Goal: Task Accomplishment & Management: Manage account settings

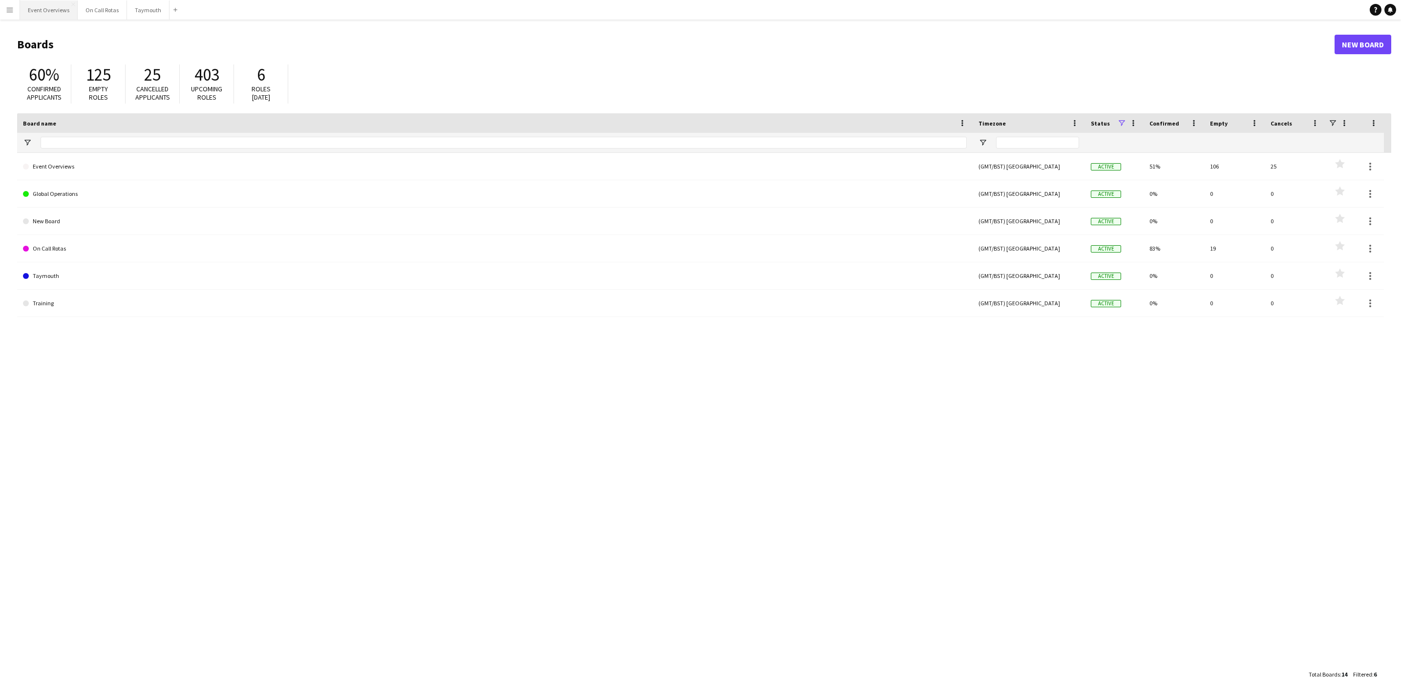
click at [57, 9] on button "Event Overviews Close" at bounding box center [49, 9] width 58 height 19
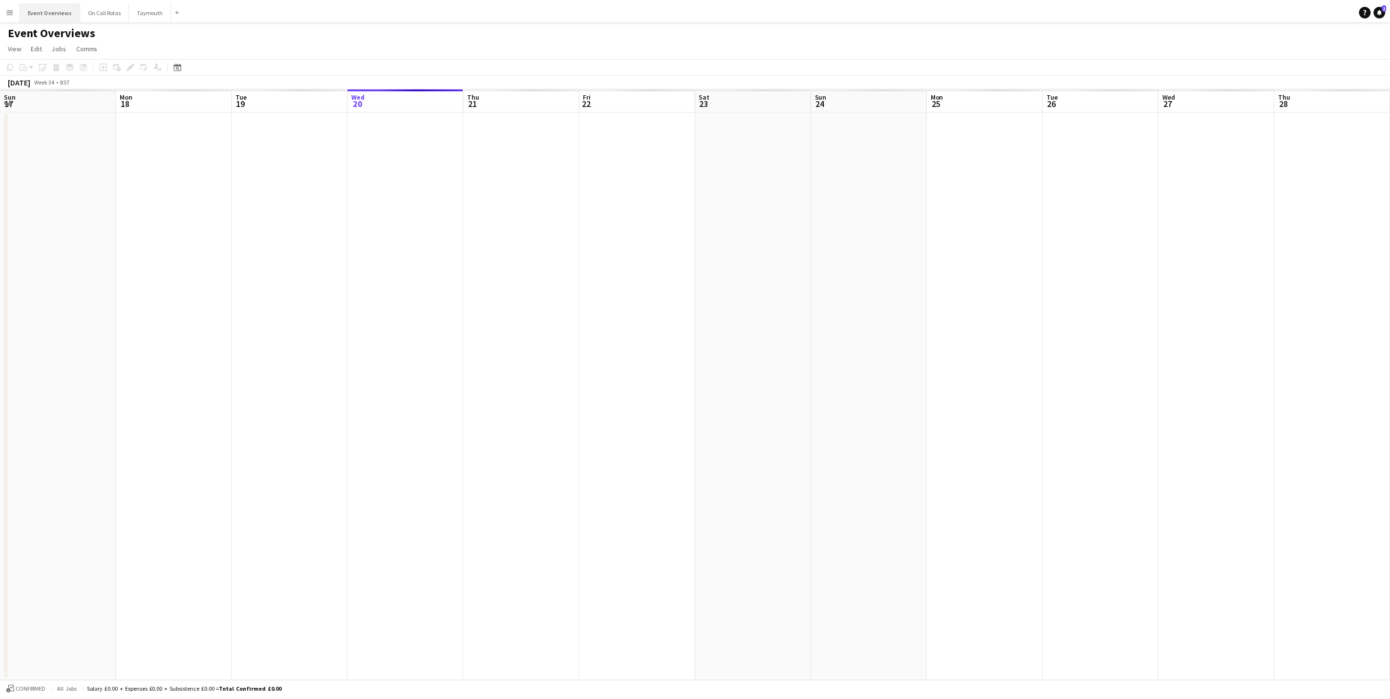
scroll to position [0, 234]
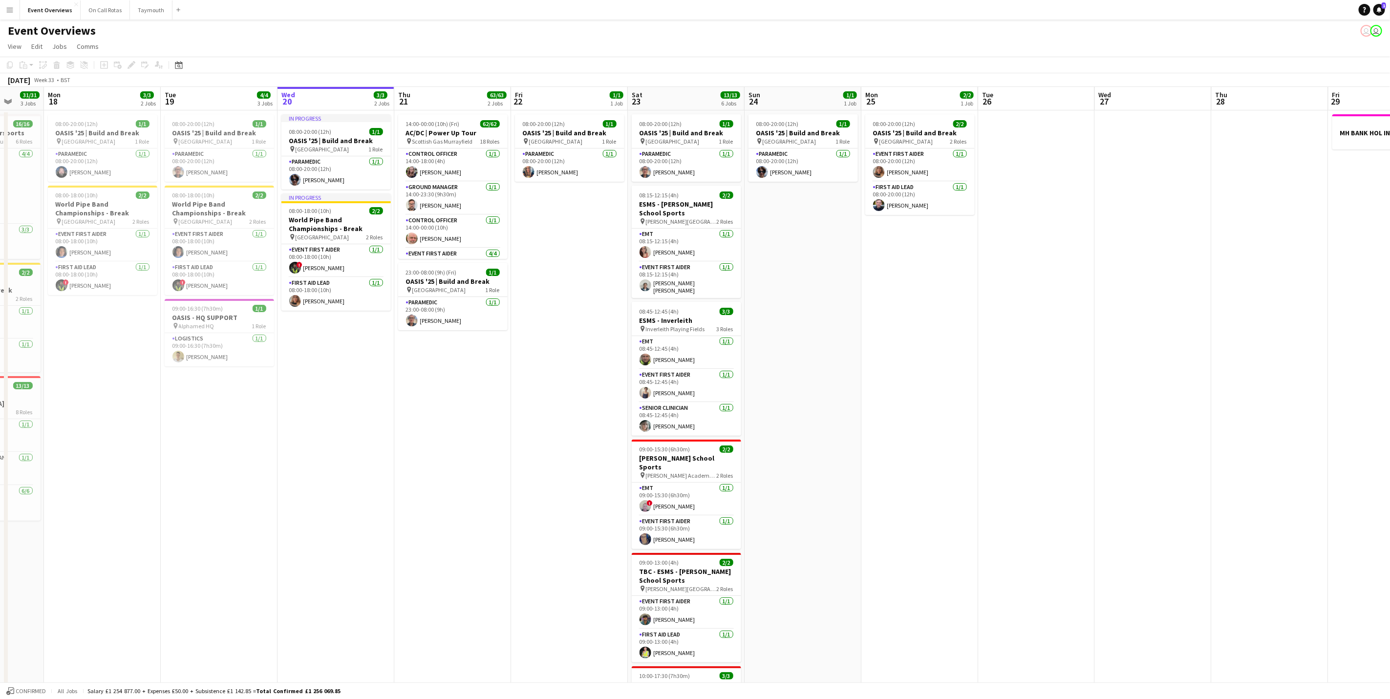
drag, startPoint x: 637, startPoint y: 391, endPoint x: 707, endPoint y: 384, distance: 69.8
click at [707, 383] on app-calendar-viewport "Fri 15 Sat 16 Sun 17 31/31 3 Jobs Mon 18 3/3 2 Jobs Tue 19 4/4 3 Jobs Wed 20 3/…" at bounding box center [695, 453] width 1390 height 733
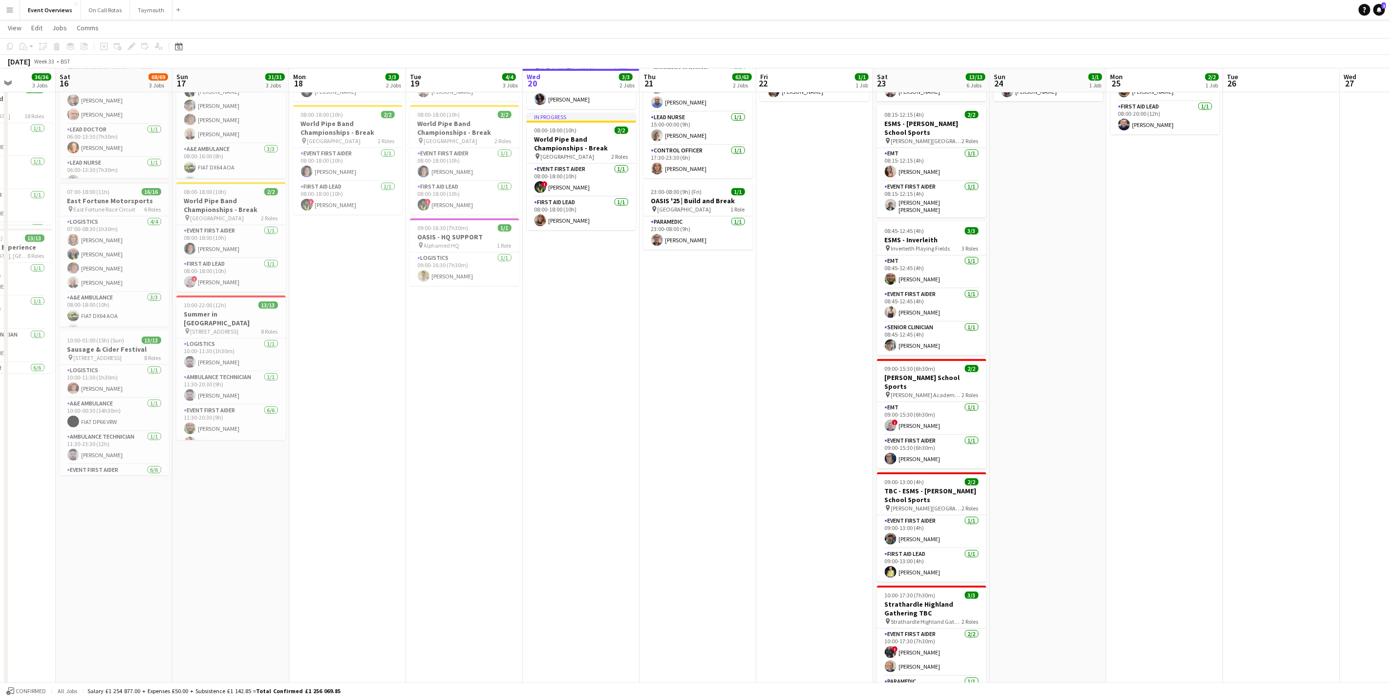
scroll to position [136, 0]
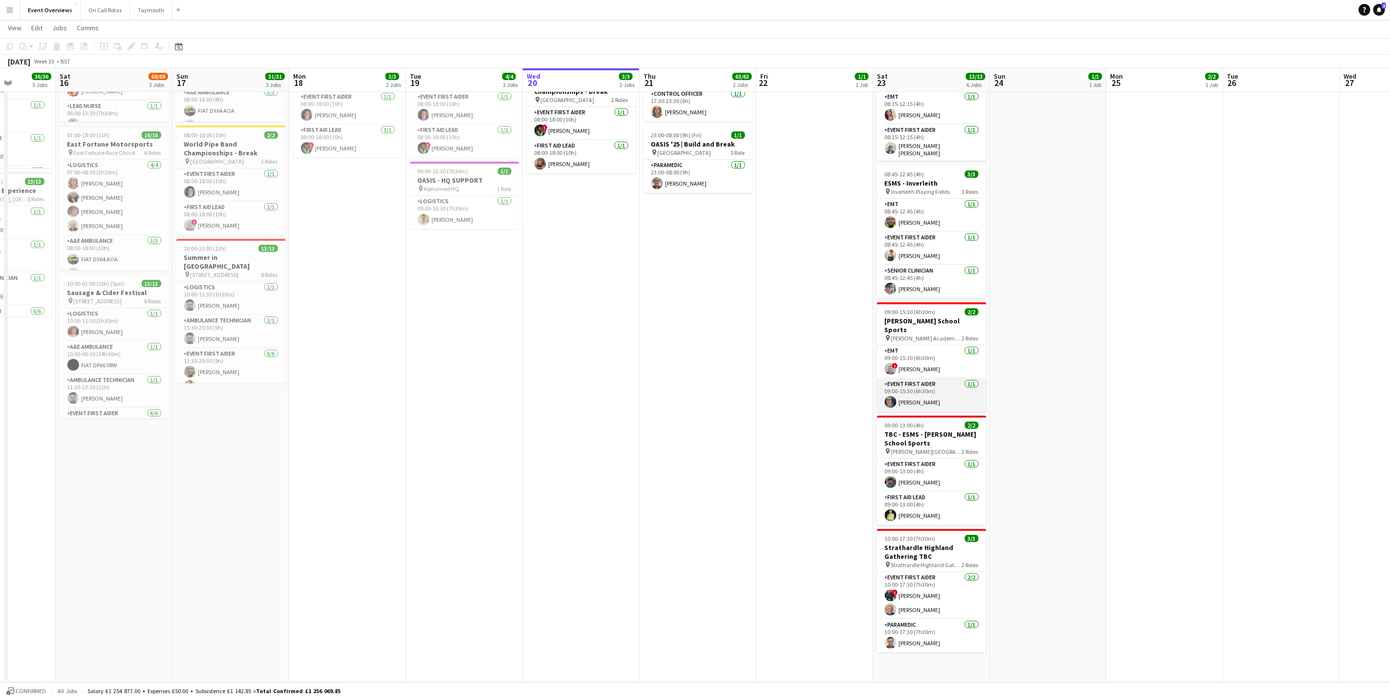
click at [926, 379] on app-card-role "Event First Aider [DATE] 09:00-15:30 (6h30m) [PERSON_NAME]" at bounding box center [931, 395] width 109 height 33
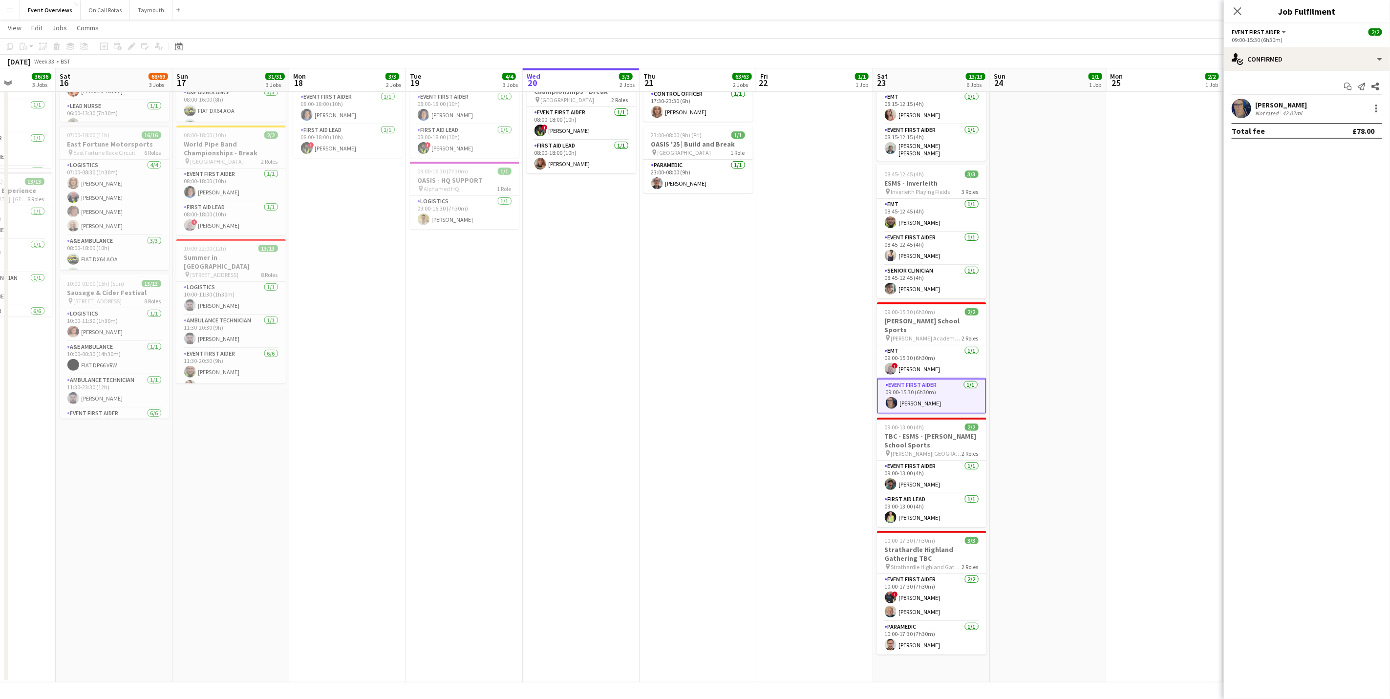
click at [1246, 114] on app-user-avatar at bounding box center [1242, 109] width 20 height 20
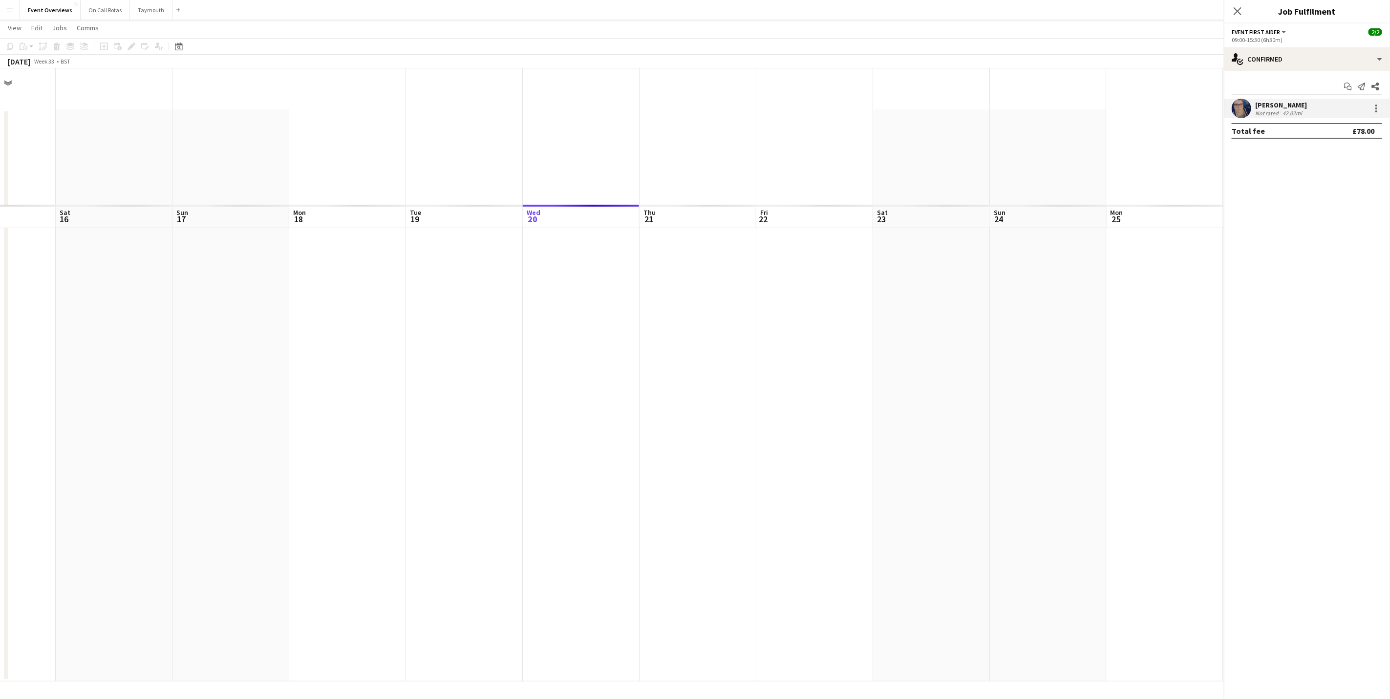
scroll to position [0, 0]
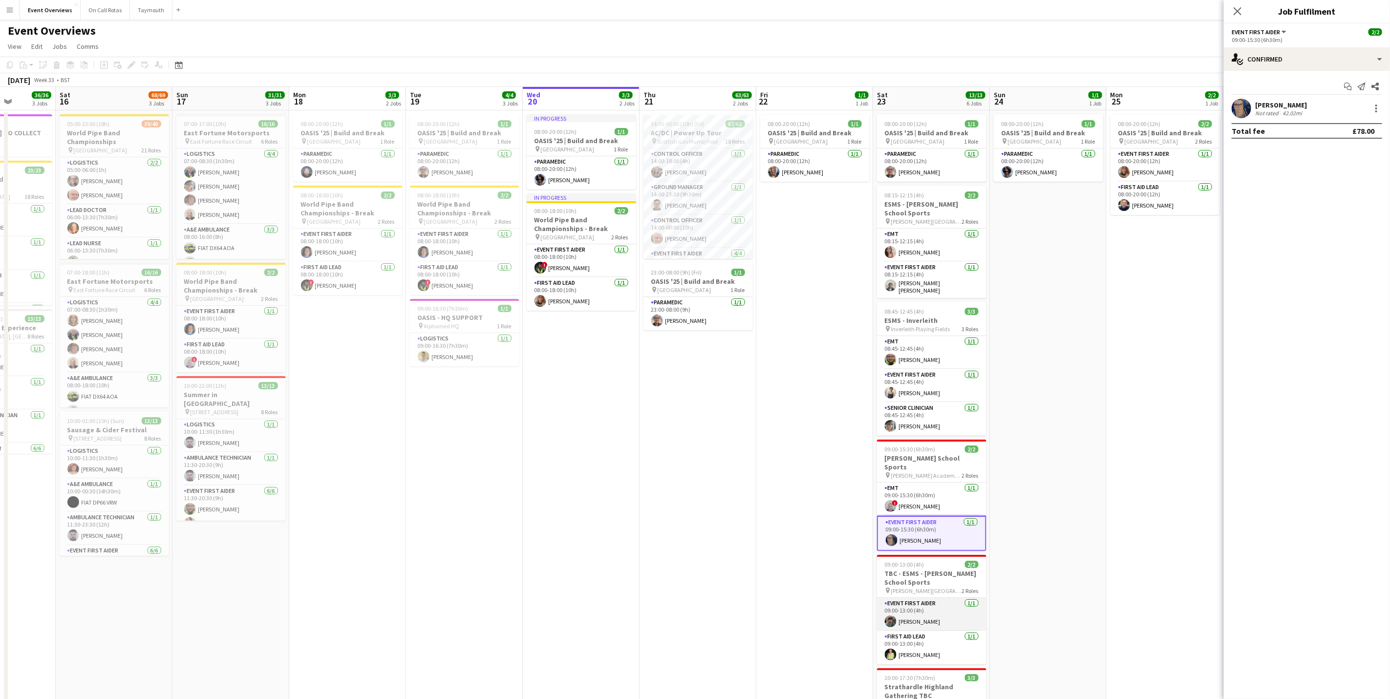
click at [922, 609] on app-card-role "Event First Aider [DATE] 09:00-13:00 (4h) [PERSON_NAME]" at bounding box center [931, 614] width 109 height 33
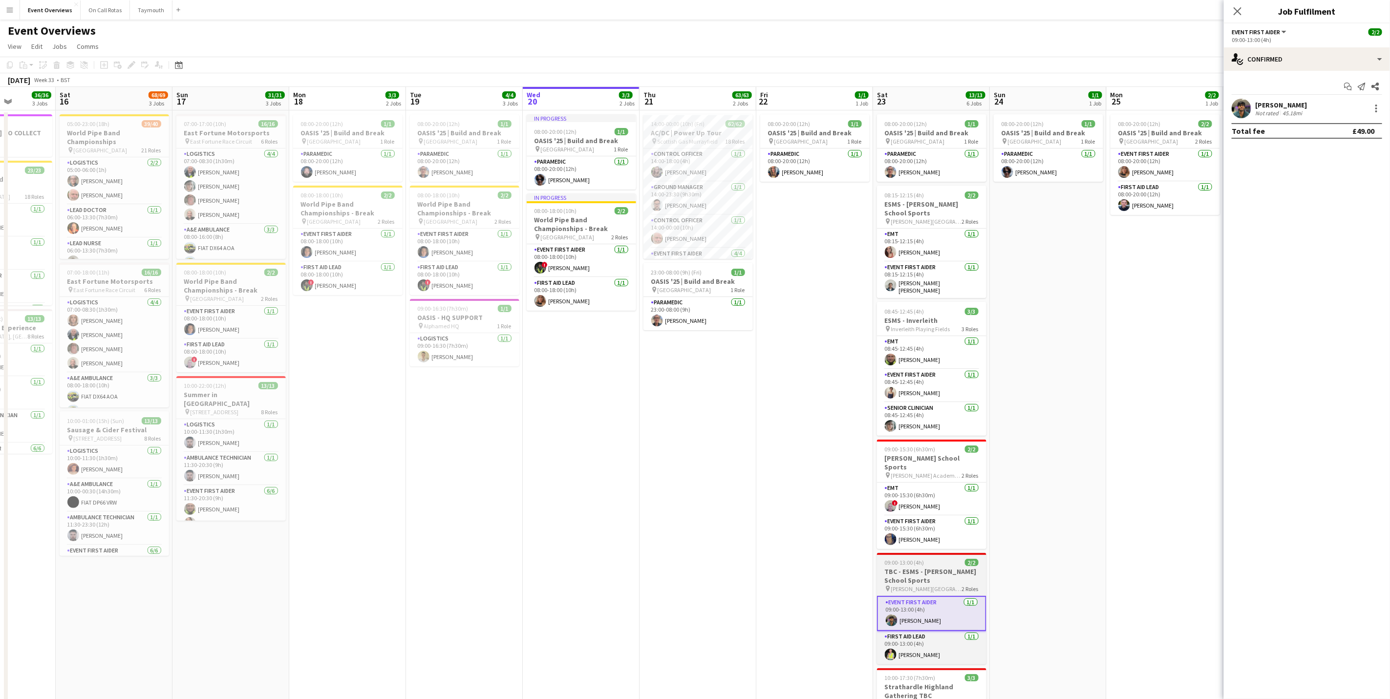
click at [924, 572] on h3 "TBC - ESMS - [PERSON_NAME] School Sports" at bounding box center [931, 576] width 109 height 18
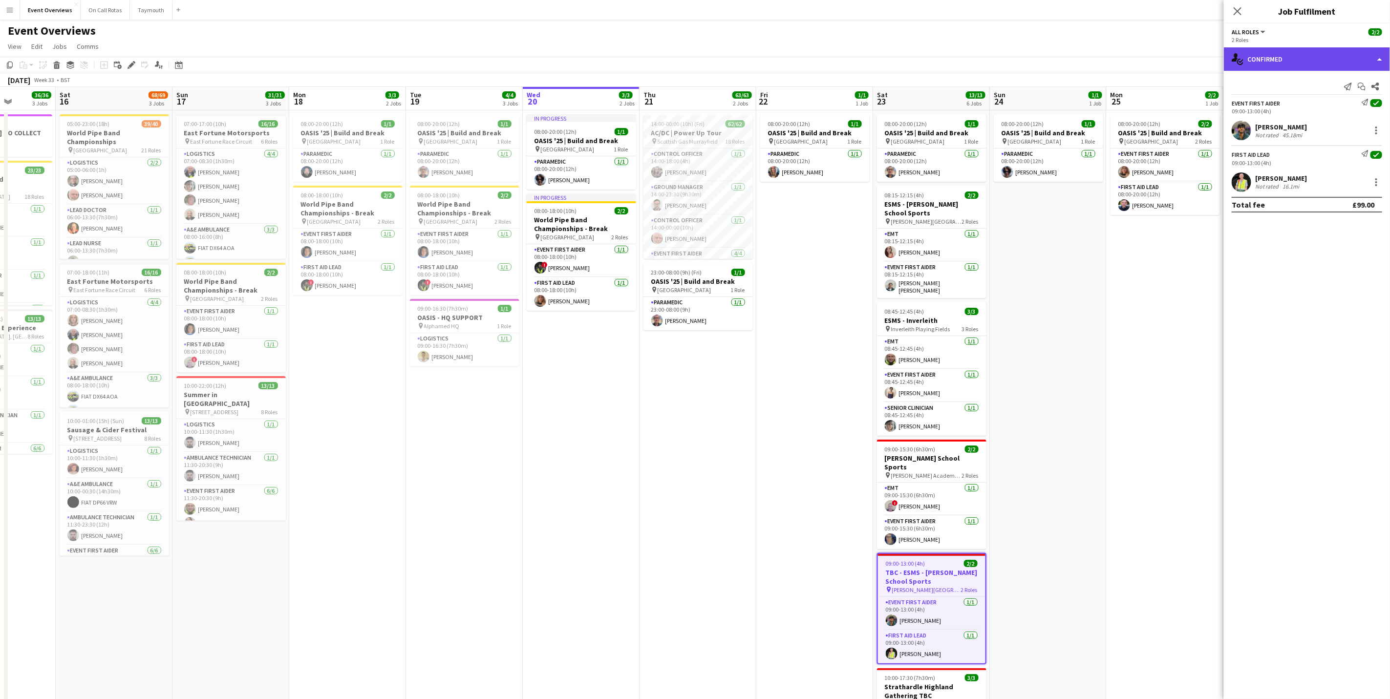
click at [1283, 57] on div "single-neutral-actions-check-2 Confirmed" at bounding box center [1307, 58] width 166 height 23
click at [1325, 106] on div "pen-write Job Details" at bounding box center [1339, 102] width 97 height 20
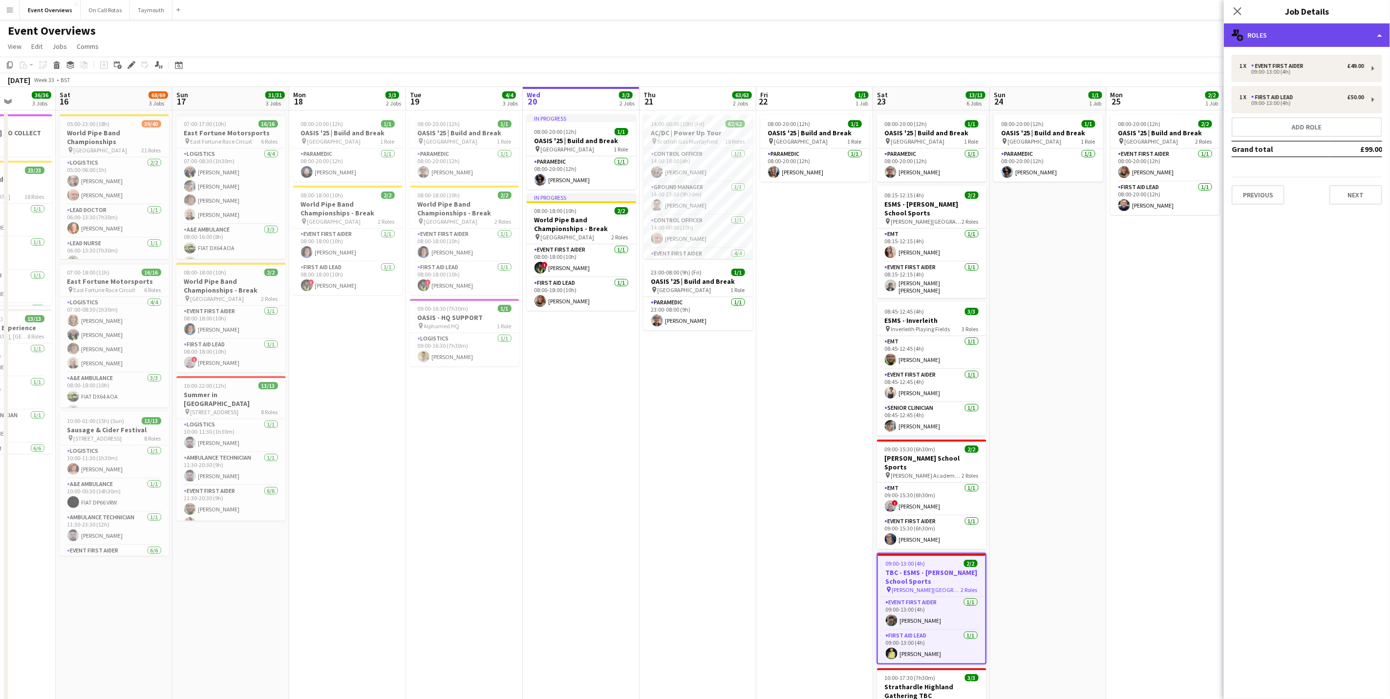
click at [1335, 34] on div "multiple-users-add Roles" at bounding box center [1307, 34] width 166 height 23
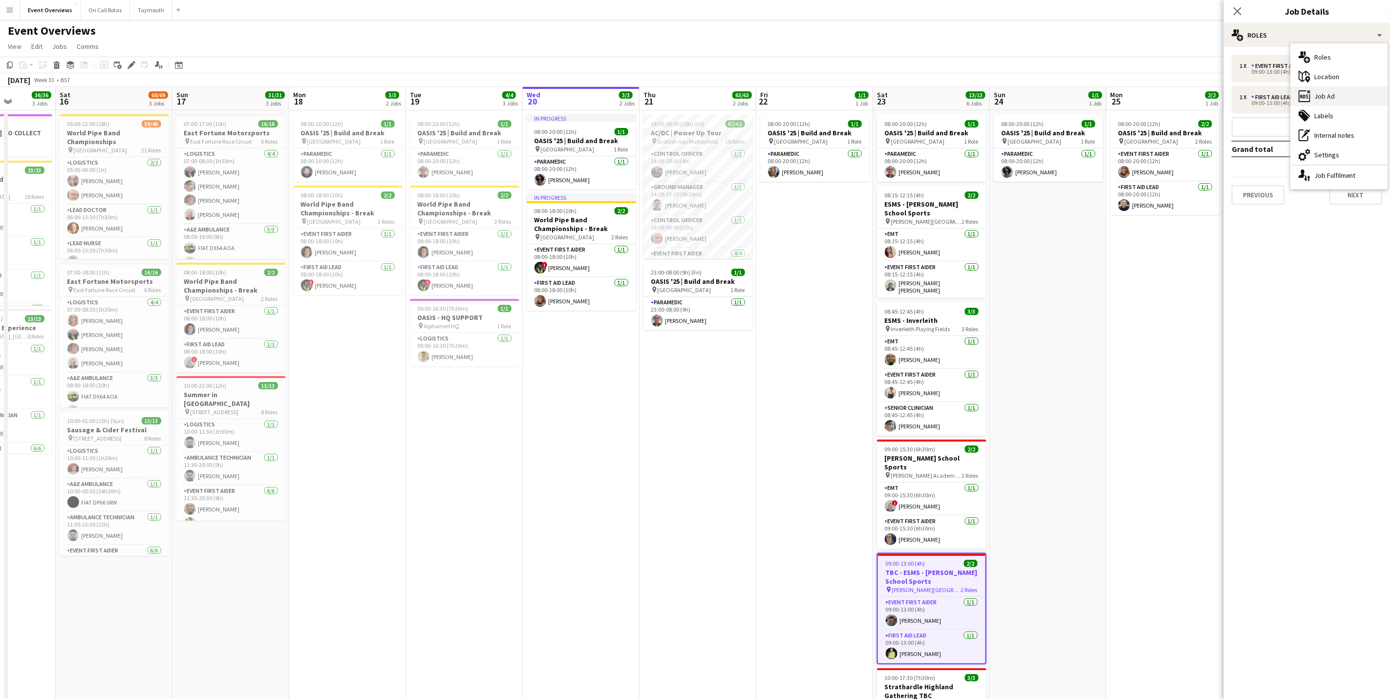
click at [1336, 94] on div "ads-window Job Ad" at bounding box center [1339, 96] width 97 height 20
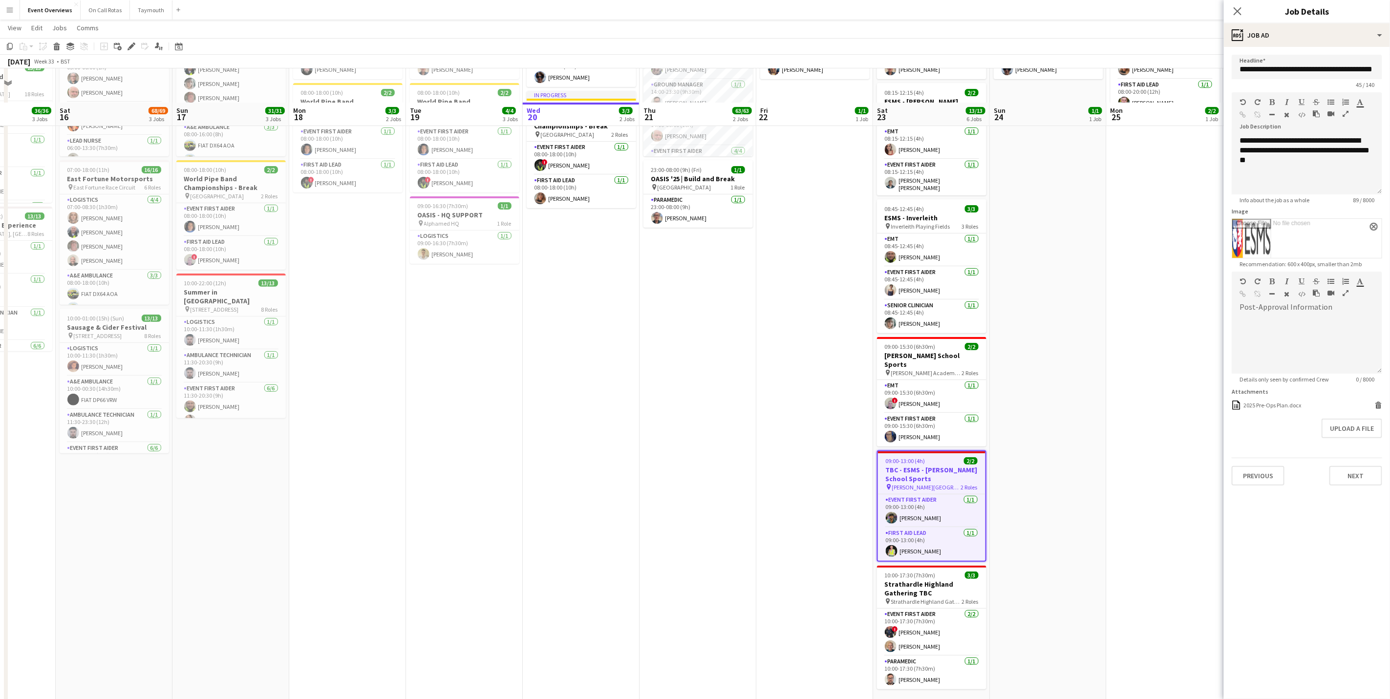
scroll to position [136, 0]
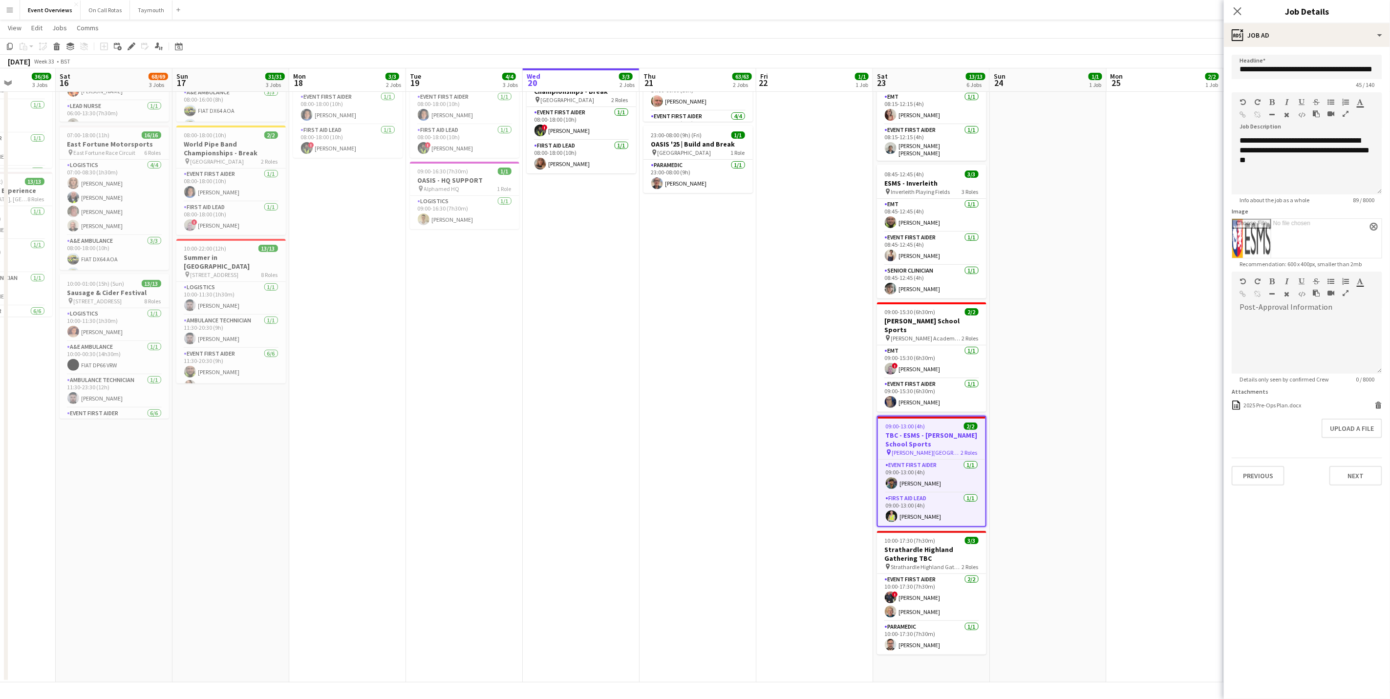
click at [918, 597] on app-card-role "Event First Aider [DATE] 10:00-17:30 (7h30m) ! [PERSON_NAME] [PERSON_NAME]" at bounding box center [931, 597] width 109 height 47
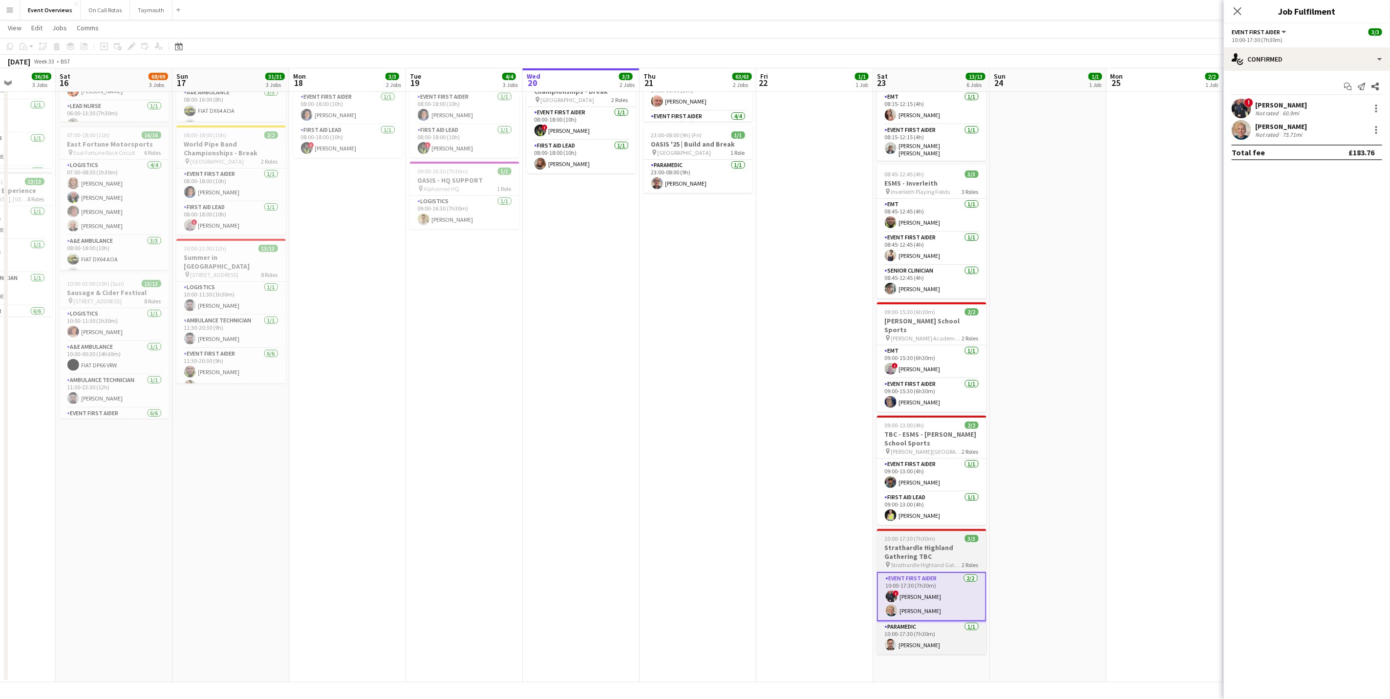
click at [927, 548] on h3 "Strathardle Highland Gathering TBC" at bounding box center [931, 552] width 109 height 18
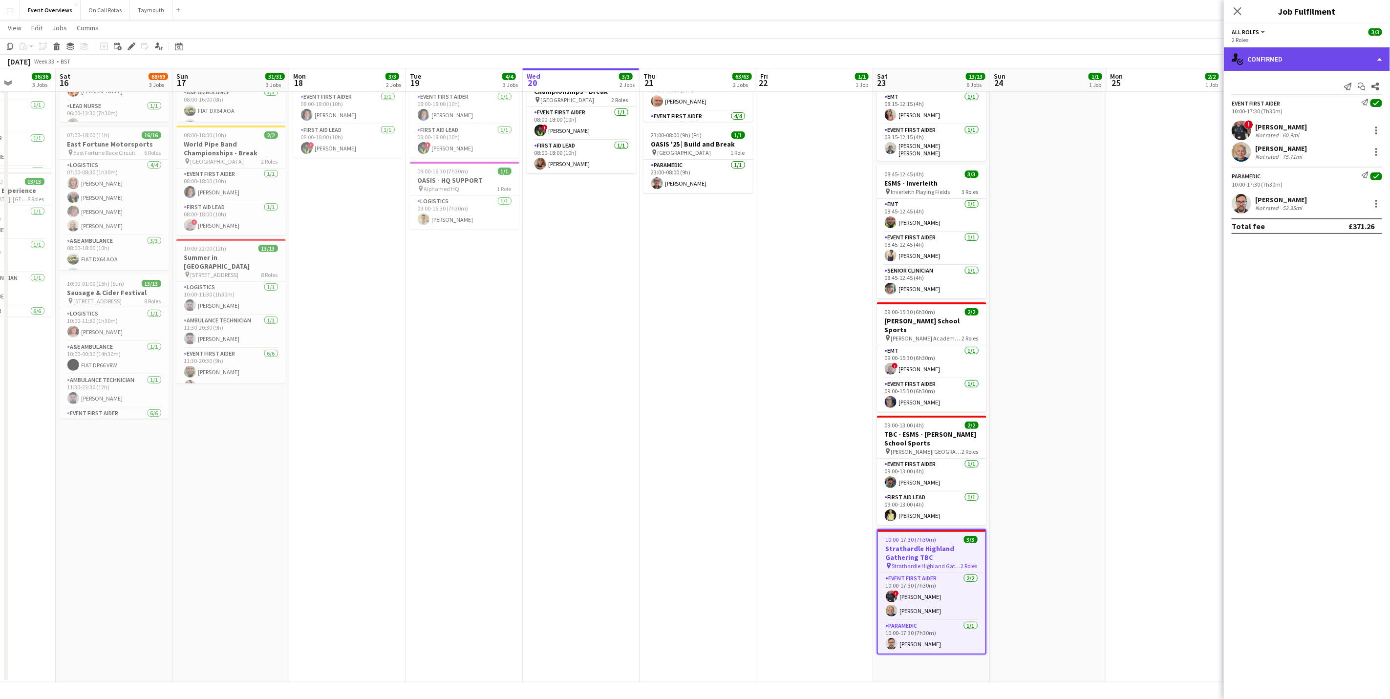
click at [1314, 56] on div "single-neutral-actions-check-2 Confirmed" at bounding box center [1307, 58] width 166 height 23
click at [1326, 104] on div "pen-write Job Details" at bounding box center [1339, 102] width 97 height 20
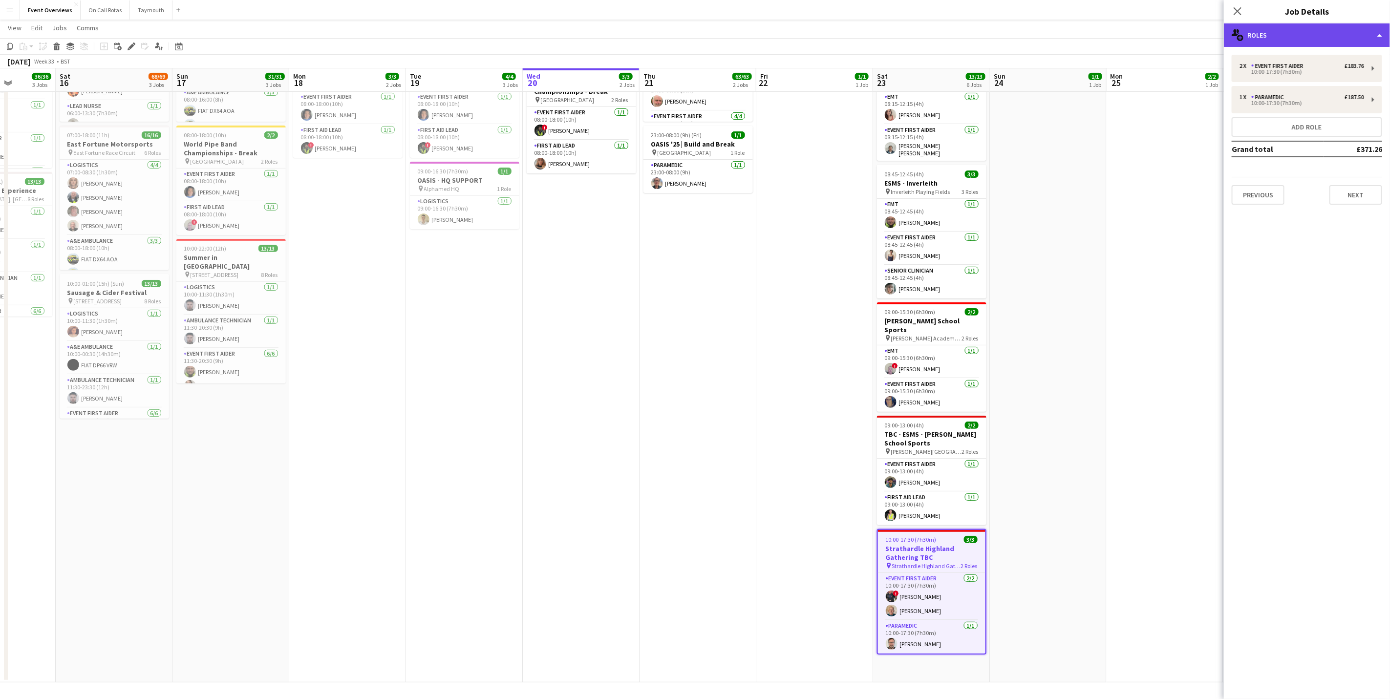
click at [1320, 34] on div "multiple-users-add Roles" at bounding box center [1307, 34] width 166 height 23
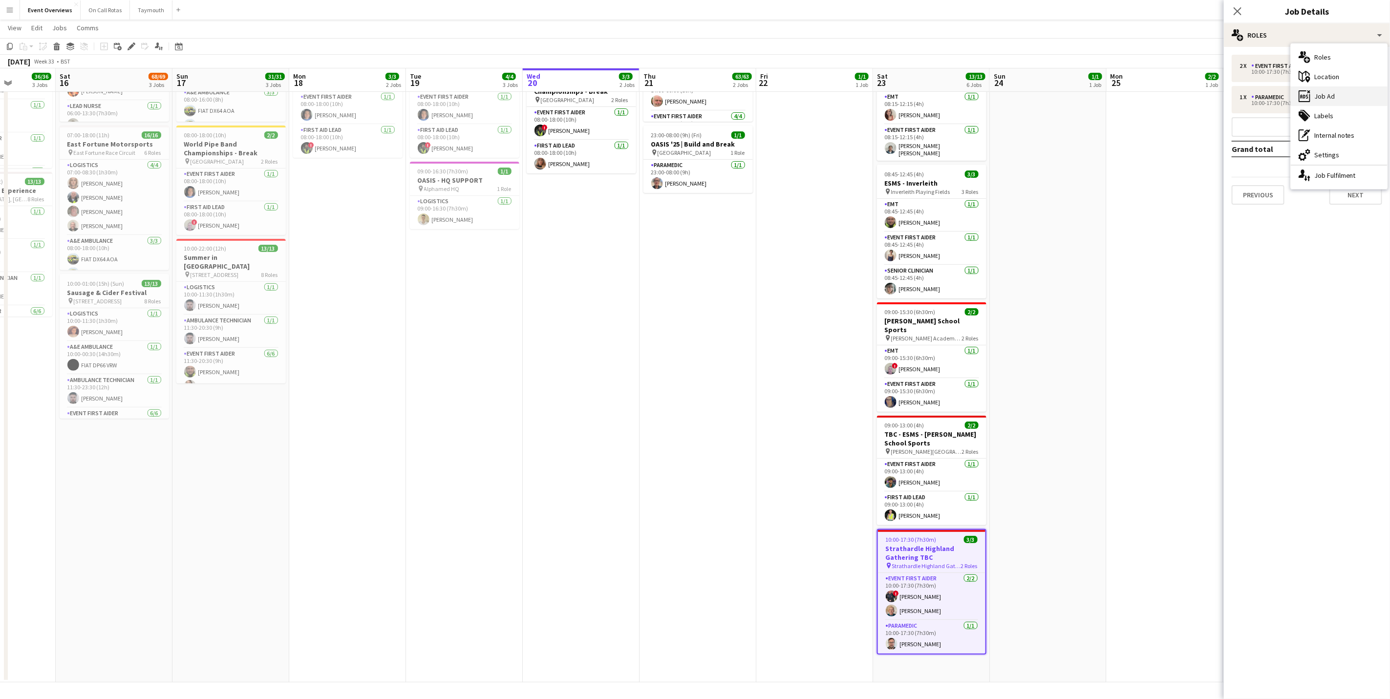
click at [1315, 94] on div "ads-window Job Ad" at bounding box center [1339, 96] width 97 height 20
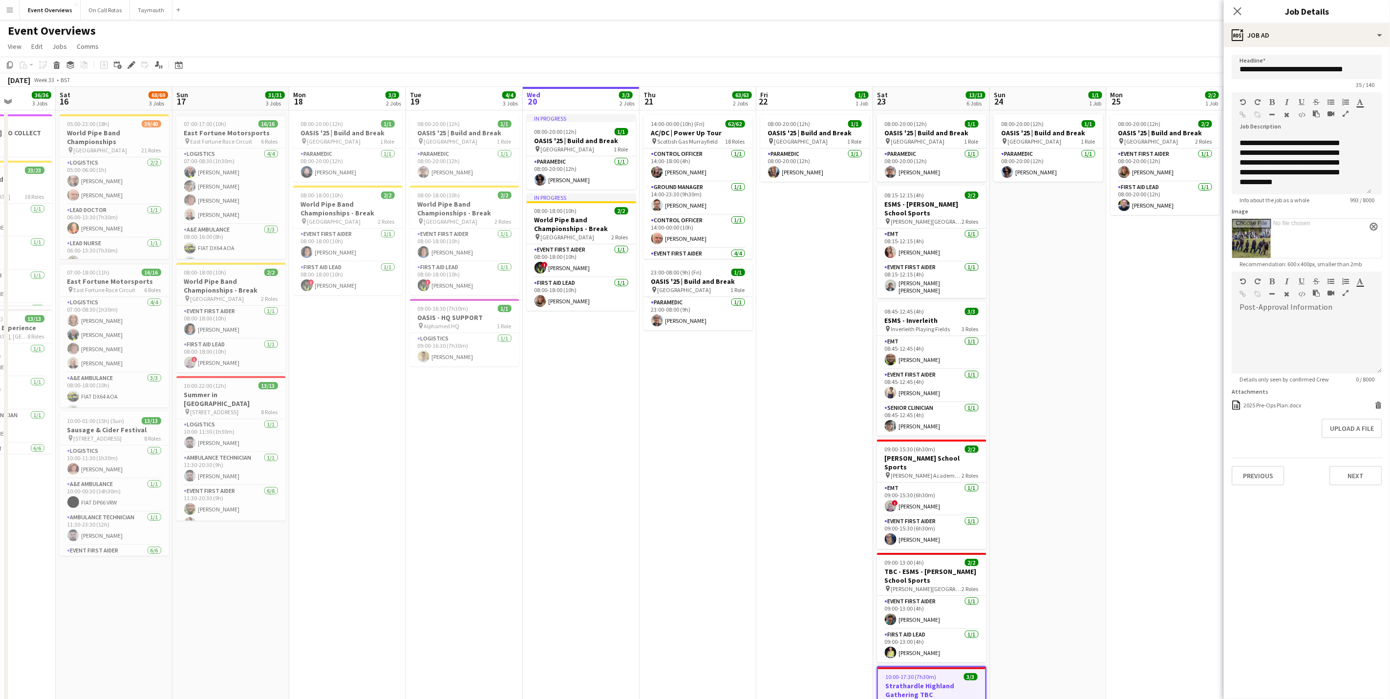
scroll to position [0, 0]
click at [1235, 15] on icon "Close pop-in" at bounding box center [1236, 10] width 9 height 9
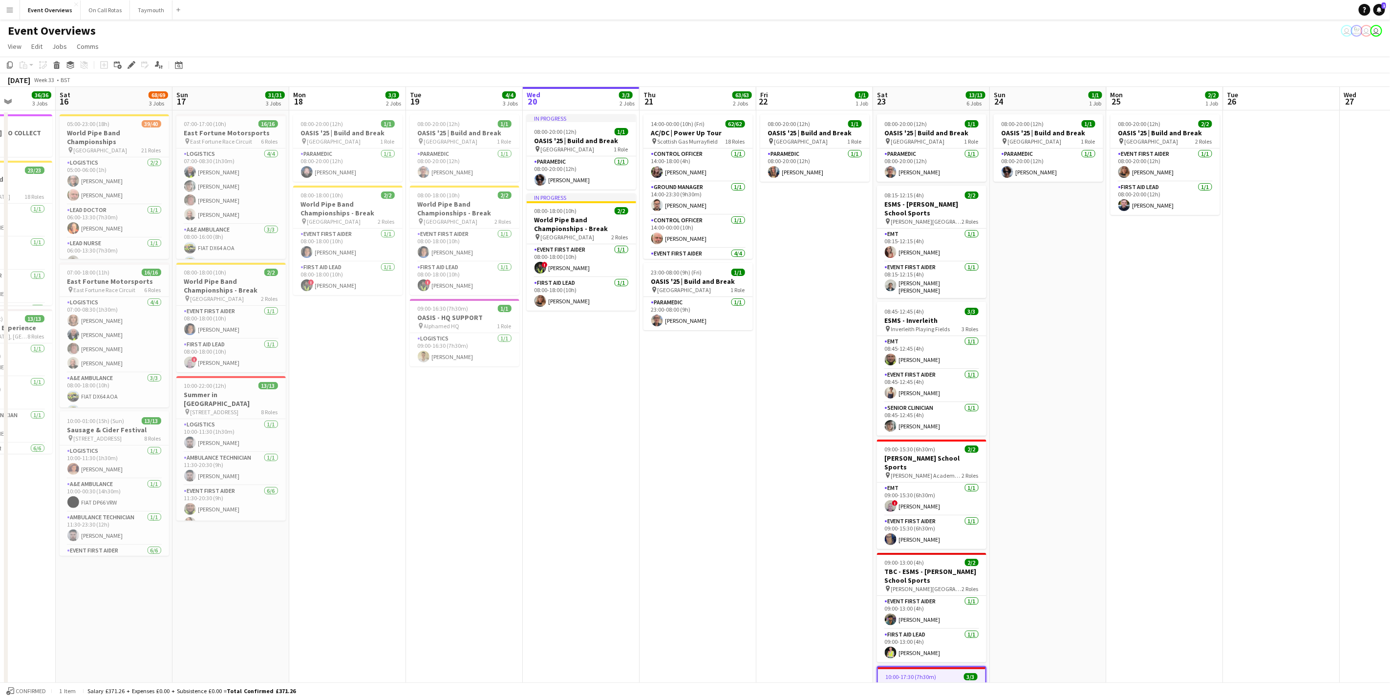
scroll to position [0, 396]
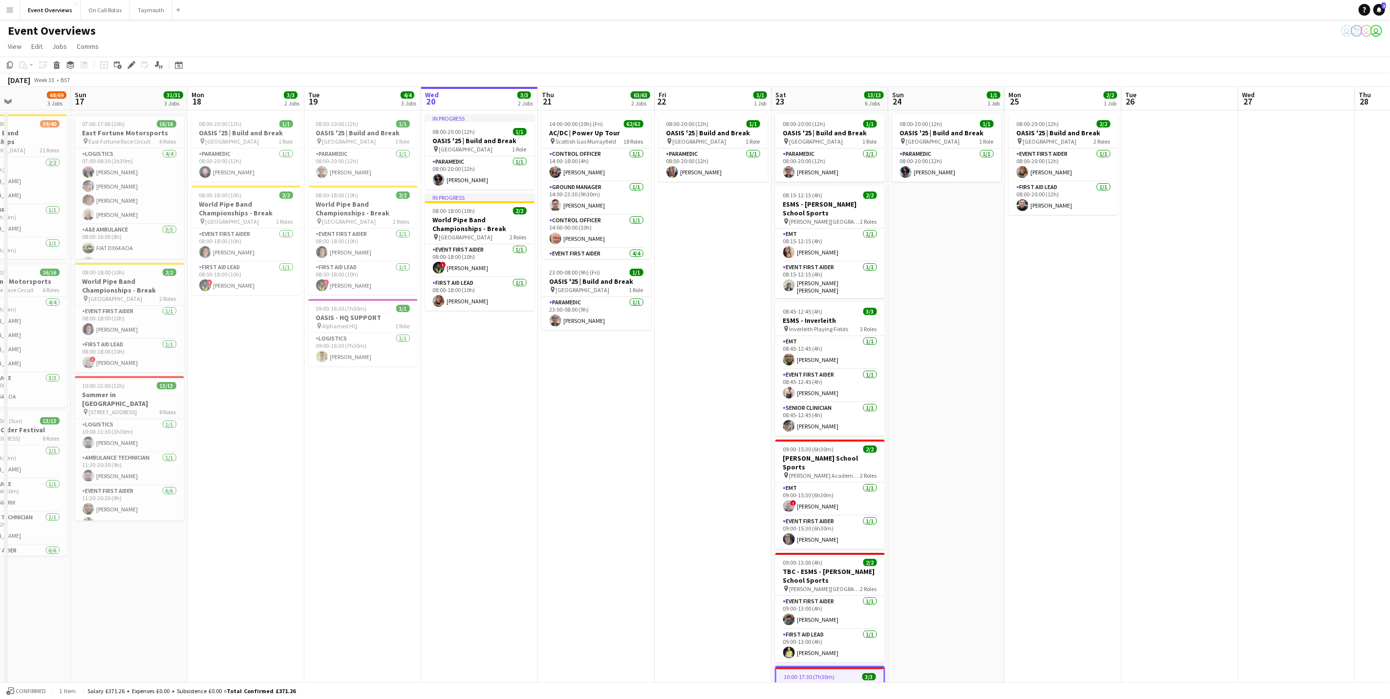
drag, startPoint x: 1189, startPoint y: 465, endPoint x: 1086, endPoint y: 468, distance: 102.2
click at [1086, 468] on app-calendar-viewport "Wed 13 4/4 3 Jobs Thu 14 4/4 3 Jobs Fri 15 36/36 3 Jobs Sat 16 68/69 3 Jobs Sun…" at bounding box center [695, 453] width 1390 height 733
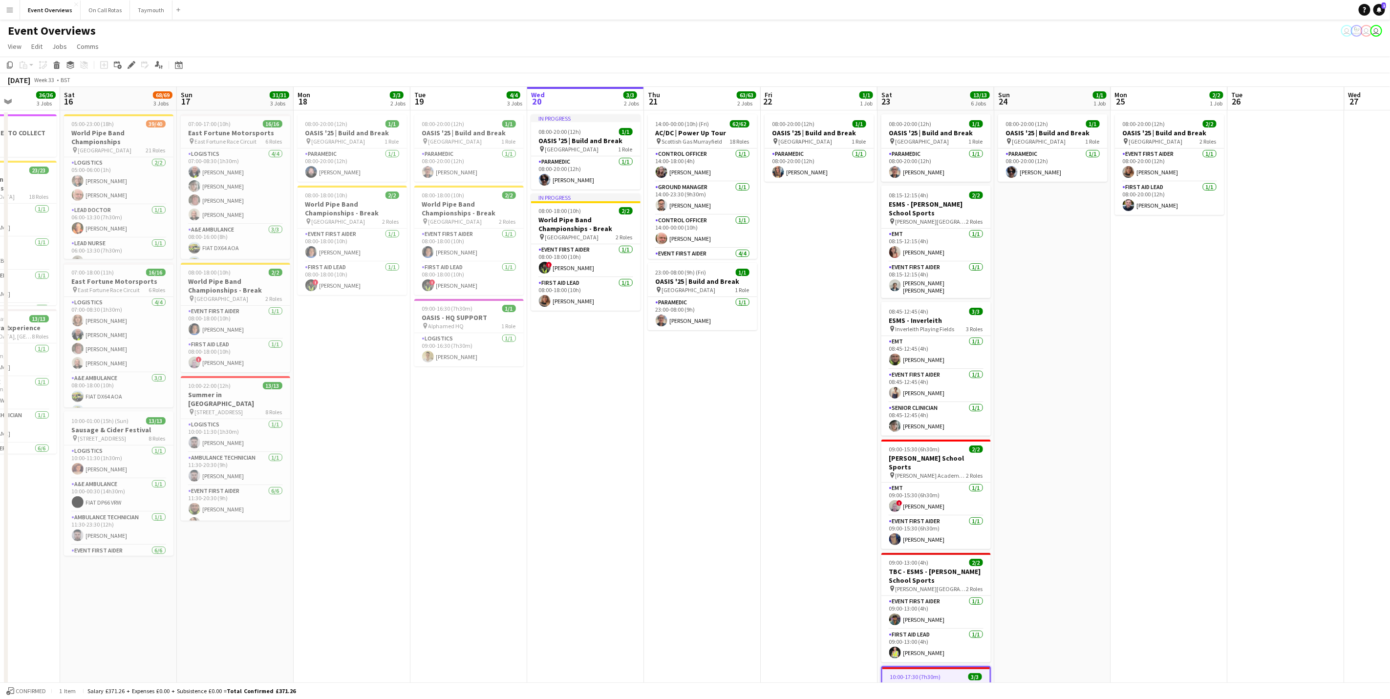
click at [668, 577] on app-calendar-viewport "Wed 13 4/4 3 Jobs Thu 14 4/4 3 Jobs Fri 15 36/36 3 Jobs Sat 16 68/69 3 Jobs Sun…" at bounding box center [695, 453] width 1390 height 733
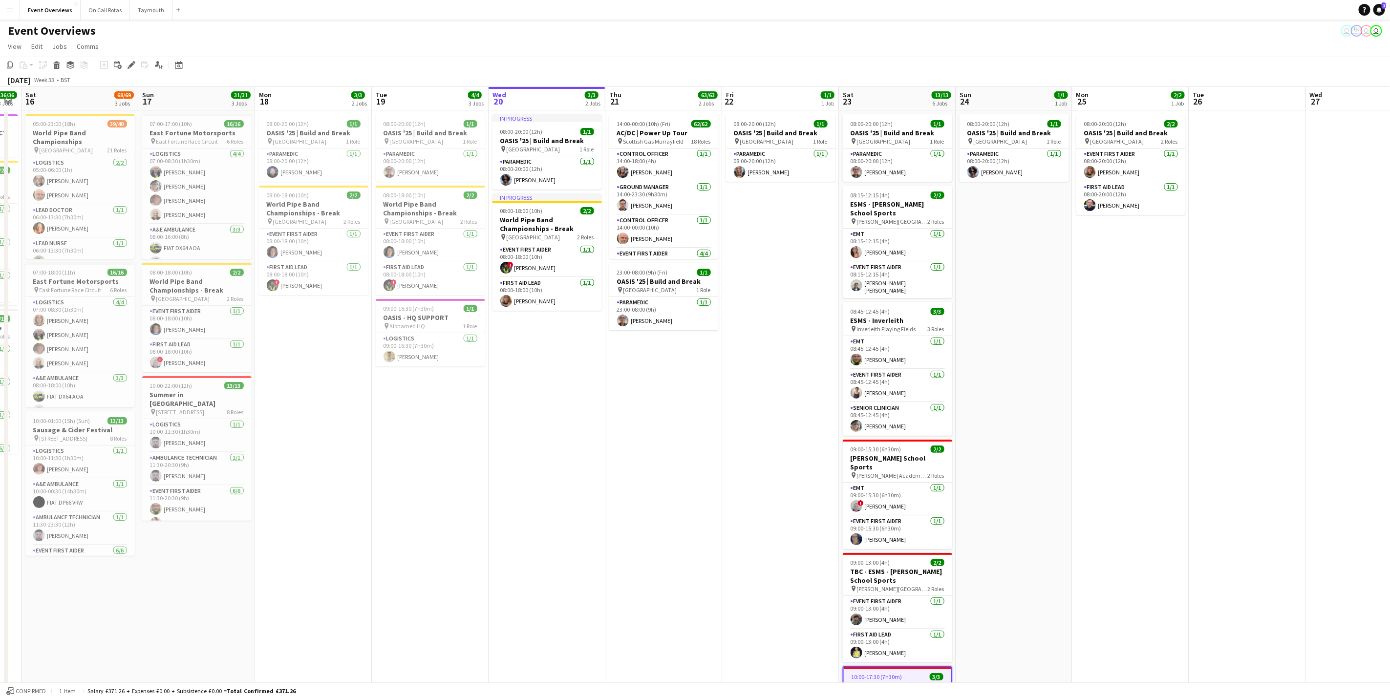
drag, startPoint x: 1139, startPoint y: 503, endPoint x: 983, endPoint y: 532, distance: 158.6
click at [983, 532] on app-calendar-viewport "Wed 13 4/4 3 Jobs Thu 14 4/4 3 Jobs Fri 15 36/36 3 Jobs Sat 16 68/69 3 Jobs Sun…" at bounding box center [695, 453] width 1390 height 733
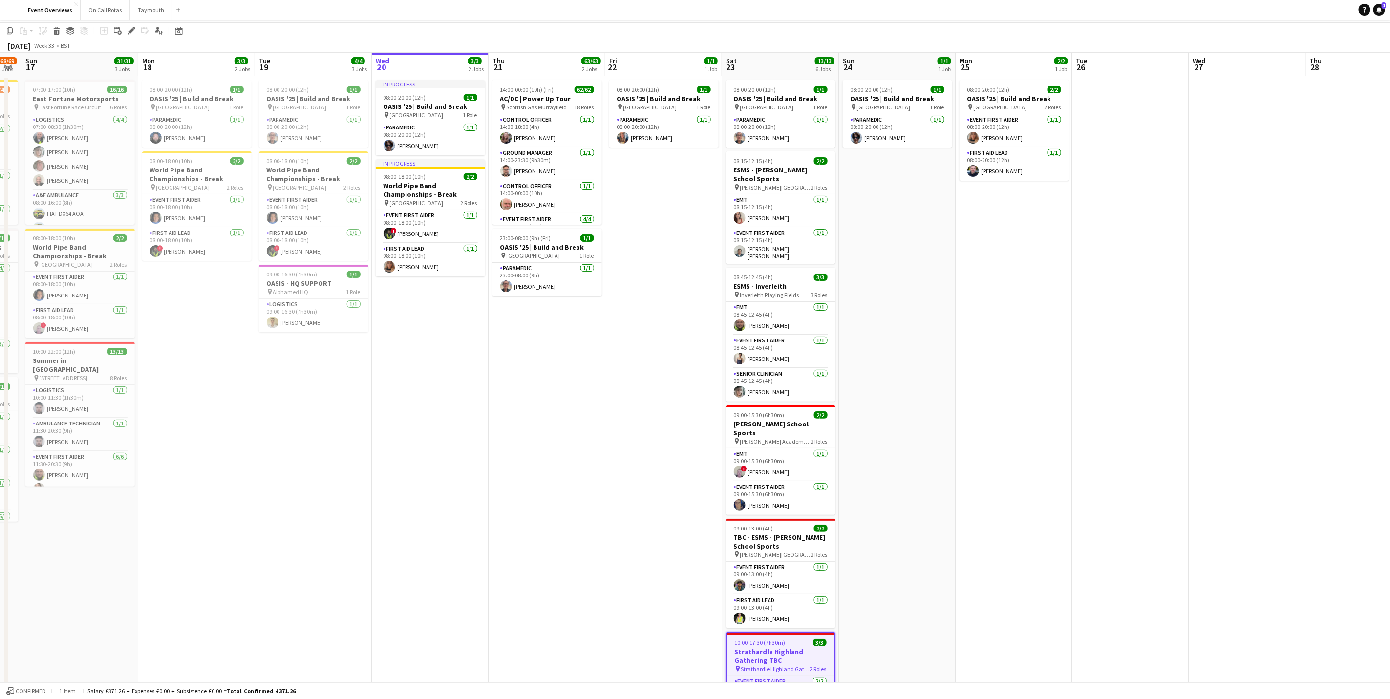
scroll to position [0, 0]
